Goal: Find specific page/section: Find specific page/section

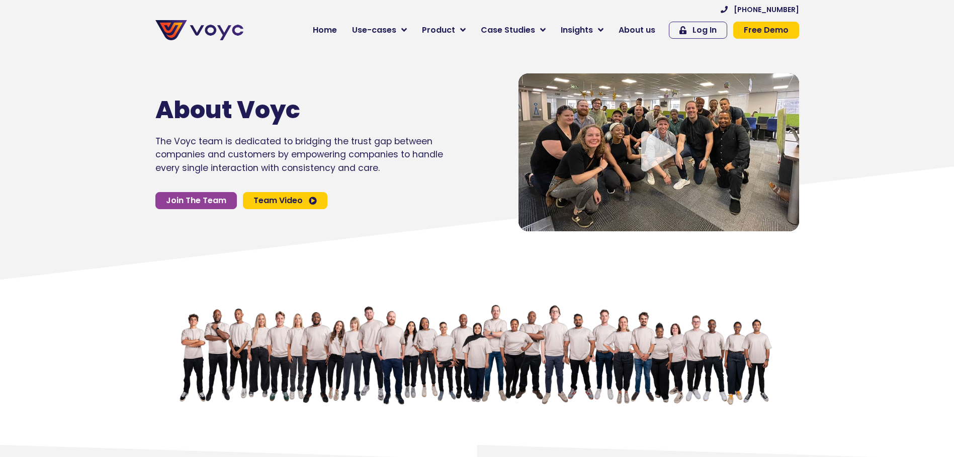
click at [672, 151] on icon "Video play button" at bounding box center [658, 151] width 35 height 40
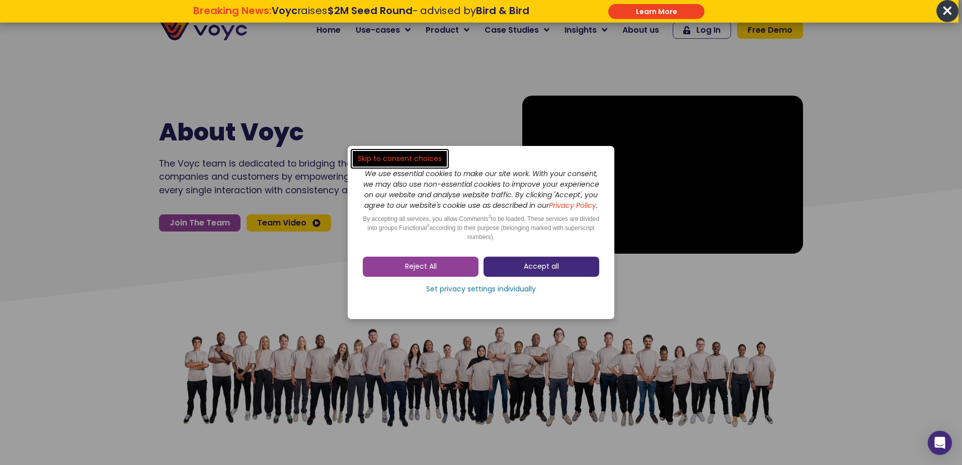
click at [528, 272] on span "Accept all" at bounding box center [541, 267] width 35 height 10
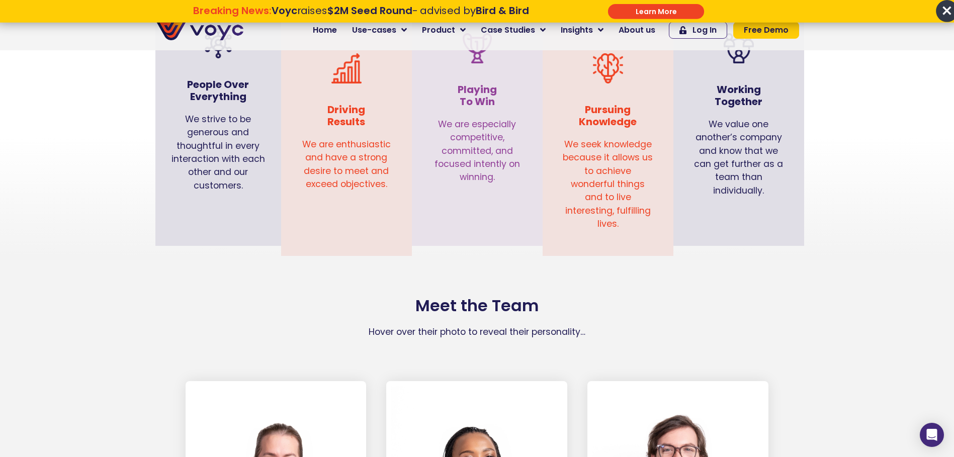
scroll to position [2135, 0]
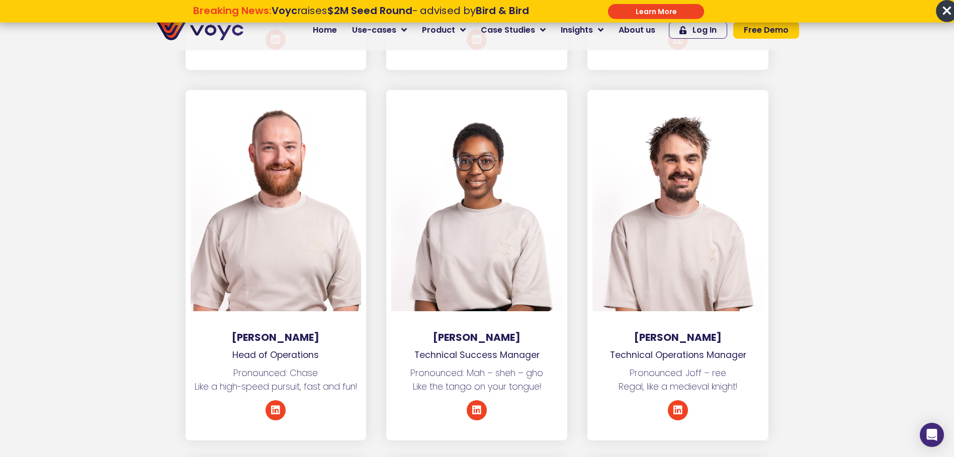
click at [871, 168] on section "[PERSON_NAME] Head of Operations Pronounced: [PERSON_NAME] Like a high-speed pu…" at bounding box center [477, 275] width 954 height 371
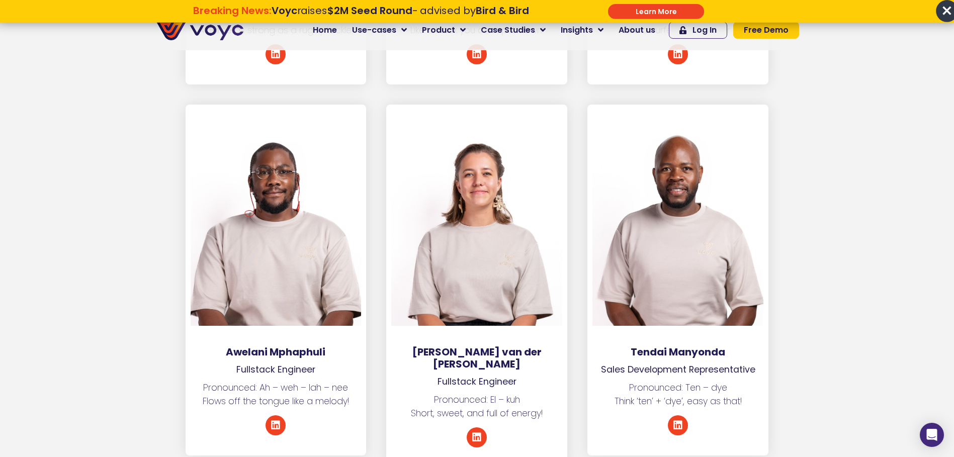
scroll to position [3243, 0]
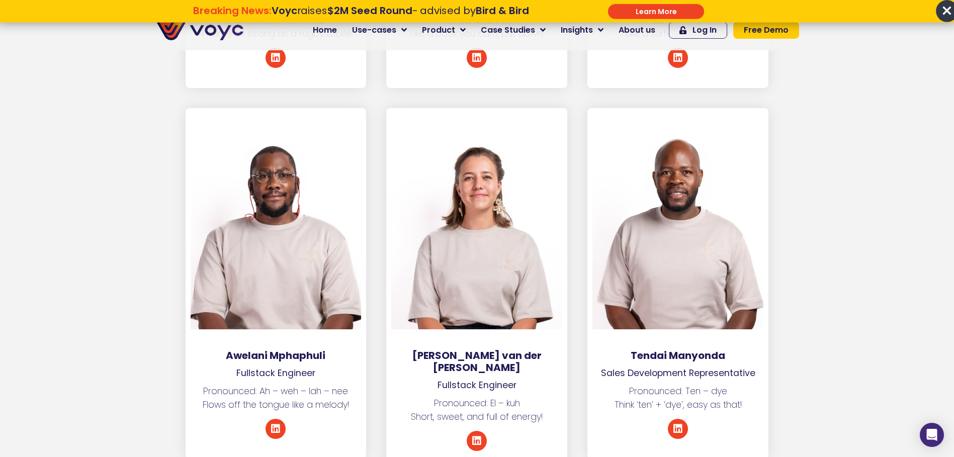
click at [475, 185] on div at bounding box center [476, 221] width 171 height 216
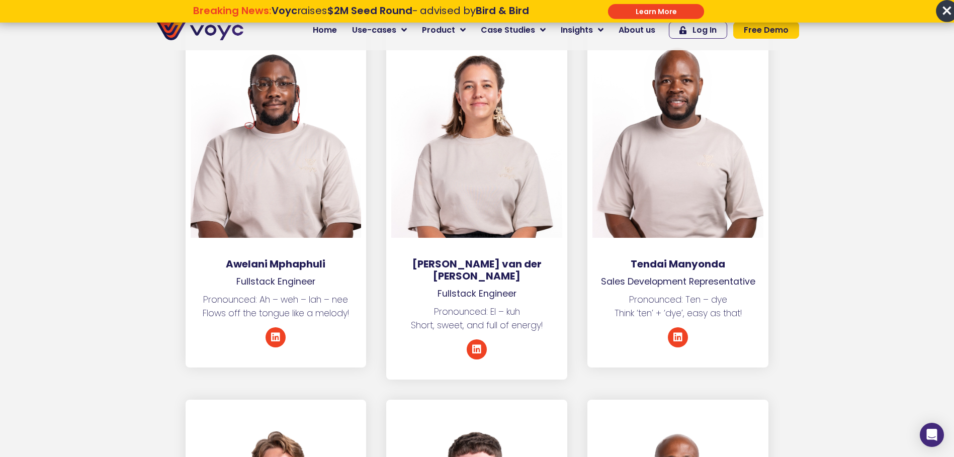
scroll to position [3285, 5]
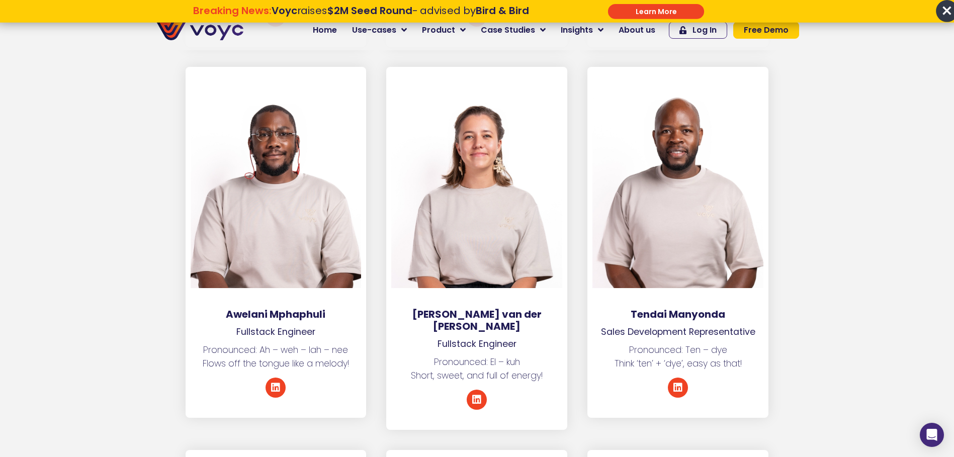
click at [470, 206] on div at bounding box center [476, 180] width 171 height 216
click at [467, 150] on div at bounding box center [476, 180] width 171 height 216
drag, startPoint x: 467, startPoint y: 150, endPoint x: 561, endPoint y: 156, distance: 94.8
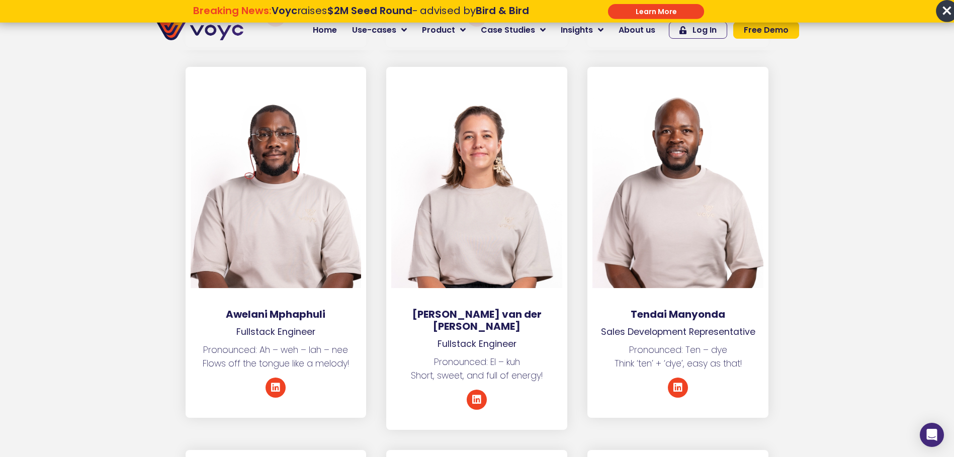
click at [561, 156] on div at bounding box center [476, 187] width 181 height 241
click at [512, 150] on div at bounding box center [476, 180] width 171 height 216
drag, startPoint x: 512, startPoint y: 150, endPoint x: 572, endPoint y: 155, distance: 59.6
click at [572, 155] on div "[PERSON_NAME] van der [PERSON_NAME] Fullstack Engineer Pronounced: El – kuh Sho…" at bounding box center [476, 248] width 201 height 363
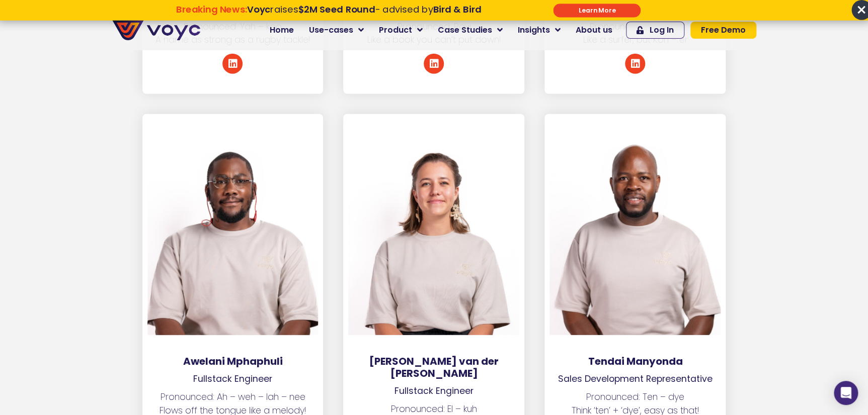
scroll to position [3234, 5]
